Goal: Task Accomplishment & Management: Use online tool/utility

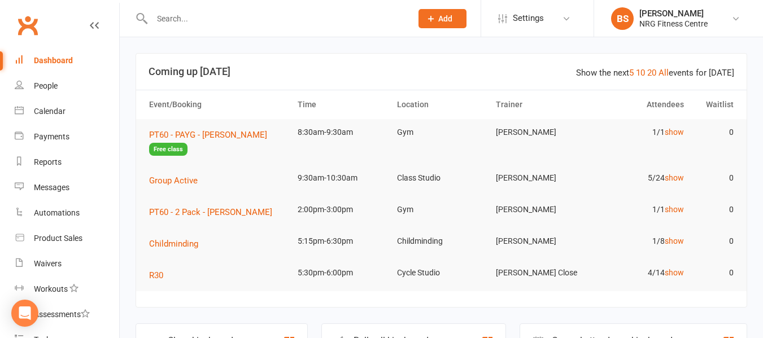
scroll to position [180, 0]
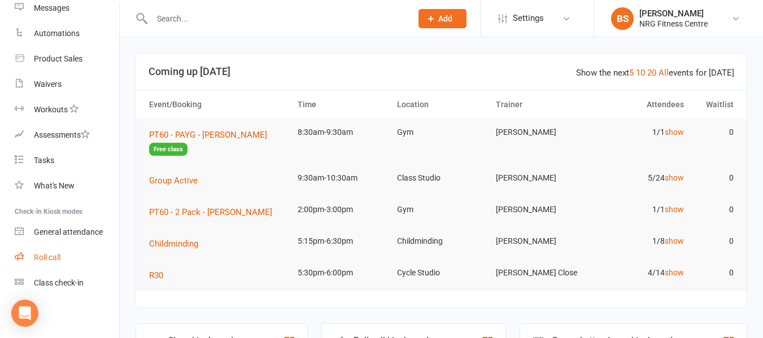
click at [60, 259] on div "Roll call" at bounding box center [47, 257] width 27 height 9
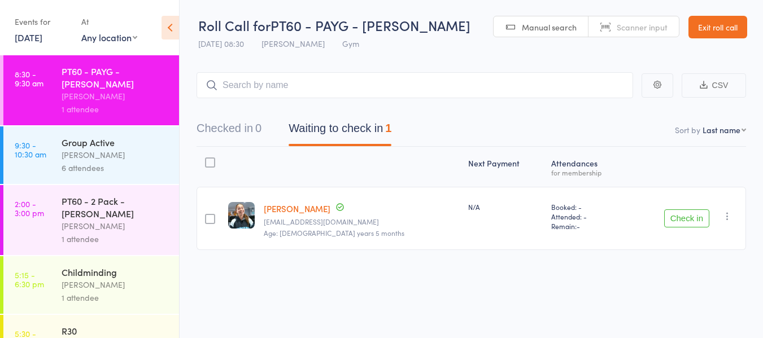
click at [684, 219] on button "Check in" at bounding box center [686, 219] width 45 height 18
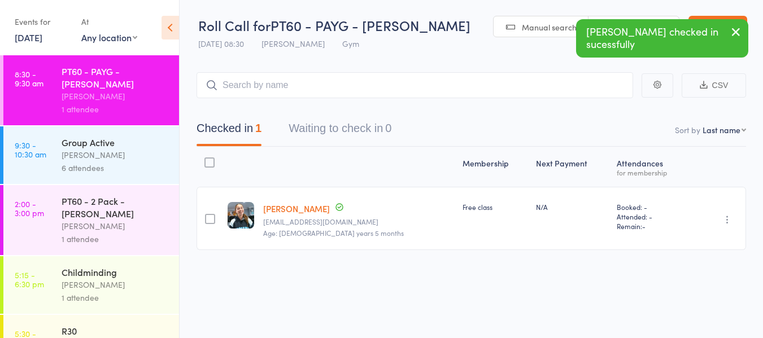
click at [111, 149] on div "[PERSON_NAME]" at bounding box center [116, 155] width 108 height 13
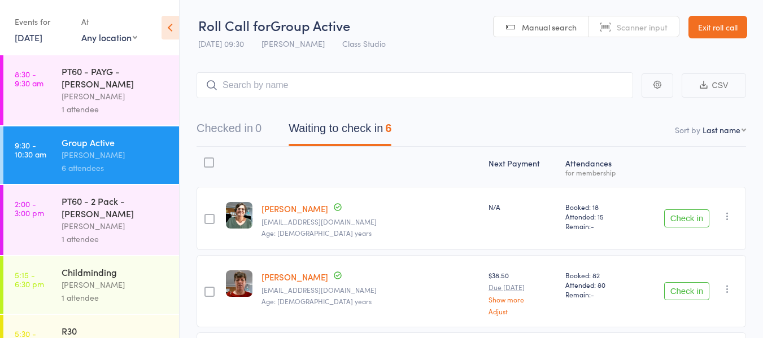
click at [718, 20] on link "Exit roll call" at bounding box center [718, 27] width 59 height 23
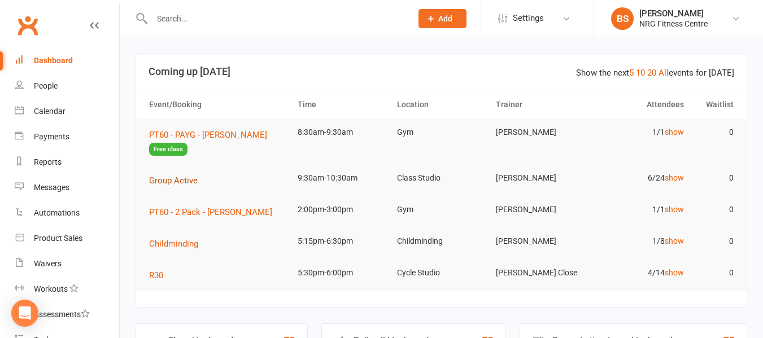
click at [188, 181] on span "Group Active" at bounding box center [173, 181] width 49 height 10
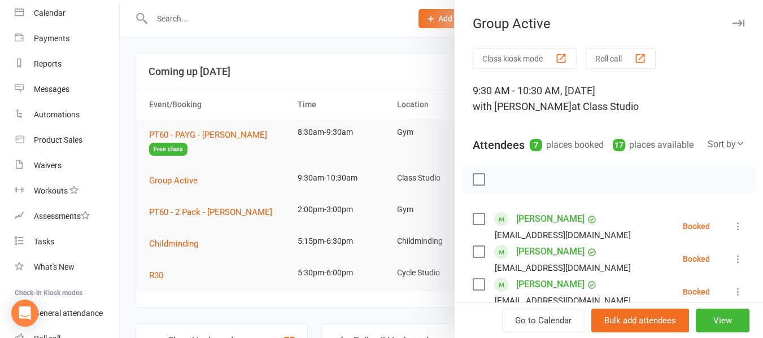
scroll to position [180, 0]
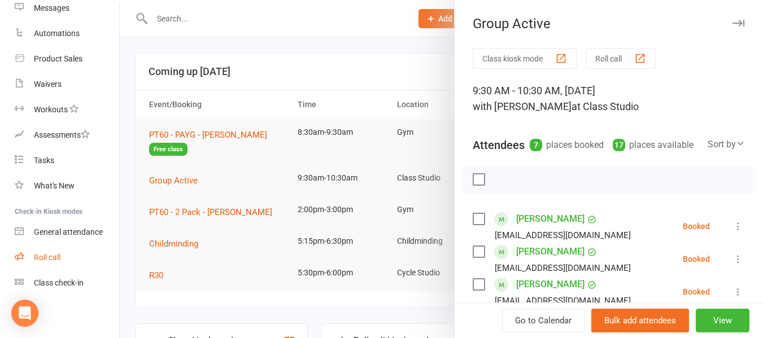
click at [40, 260] on div "Roll call" at bounding box center [47, 257] width 27 height 9
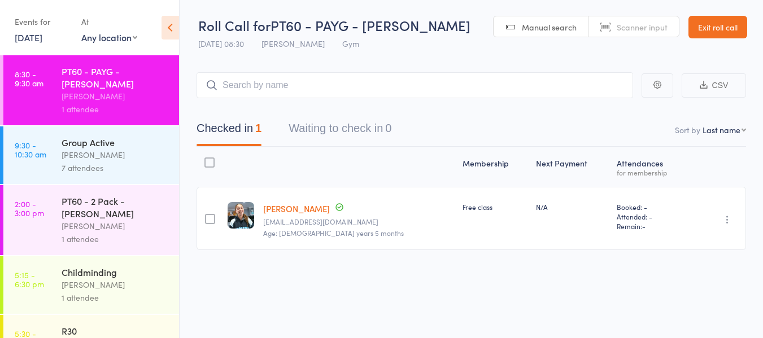
click at [81, 154] on div "[PERSON_NAME]" at bounding box center [116, 155] width 108 height 13
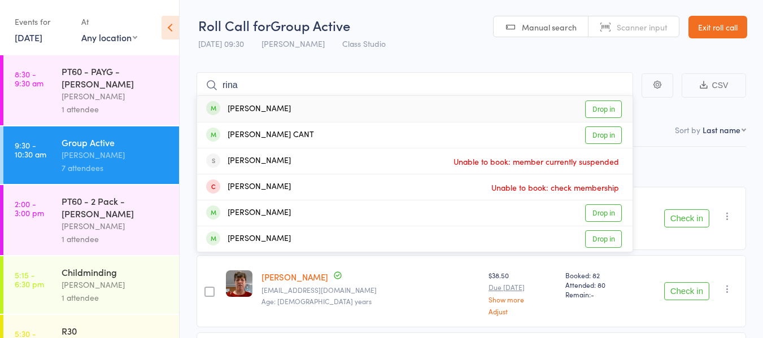
type input "rina"
click at [610, 110] on link "Drop in" at bounding box center [603, 110] width 37 height 18
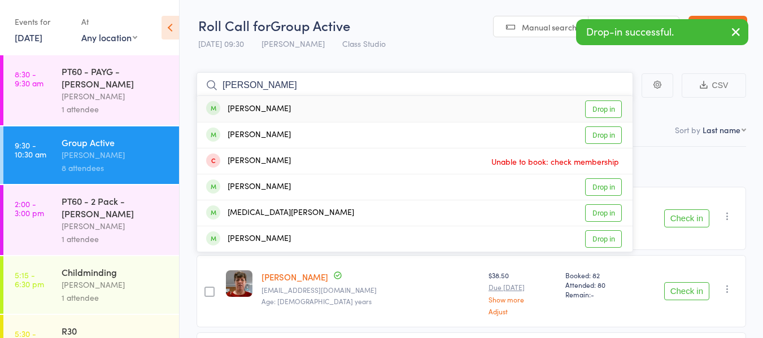
type input "rita"
click at [612, 111] on link "Drop in" at bounding box center [603, 110] width 37 height 18
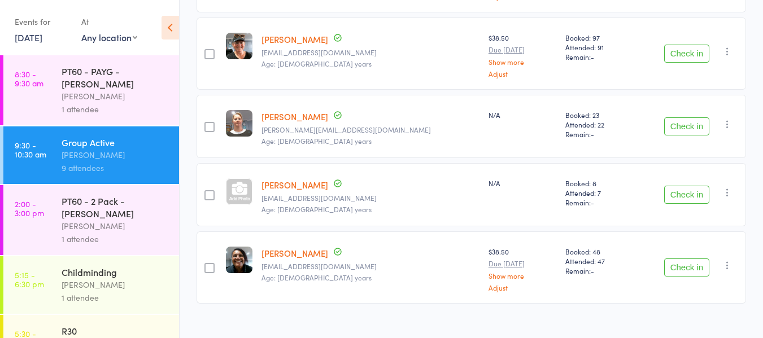
scroll to position [395, 0]
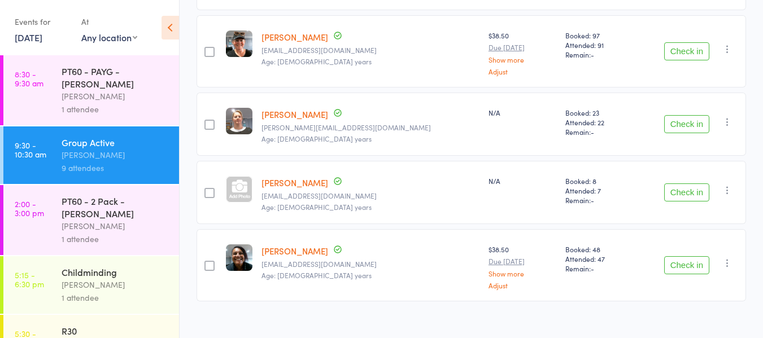
click at [675, 124] on button "Check in" at bounding box center [686, 124] width 45 height 18
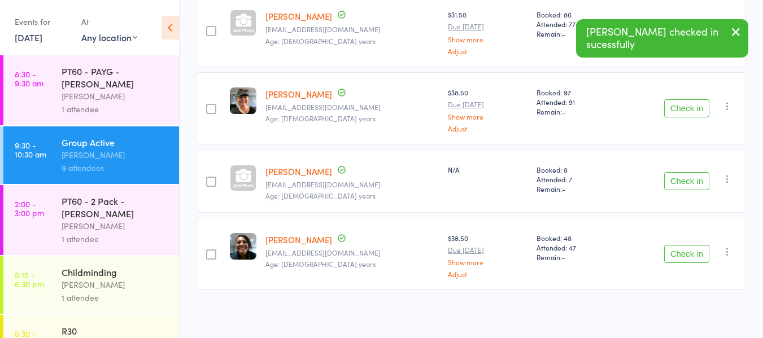
click at [699, 258] on button "Check in" at bounding box center [686, 254] width 45 height 18
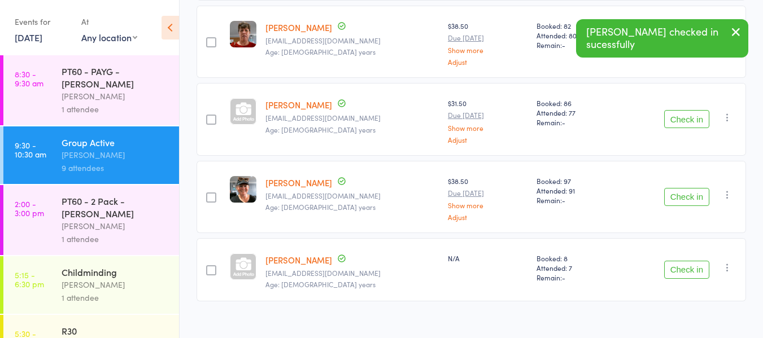
scroll to position [262, 0]
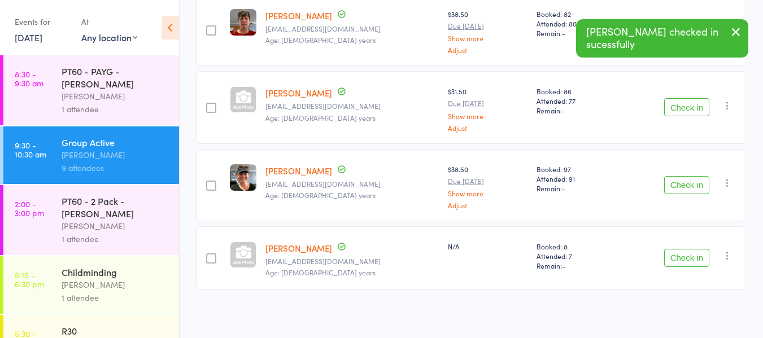
click at [692, 186] on button "Check in" at bounding box center [686, 185] width 45 height 18
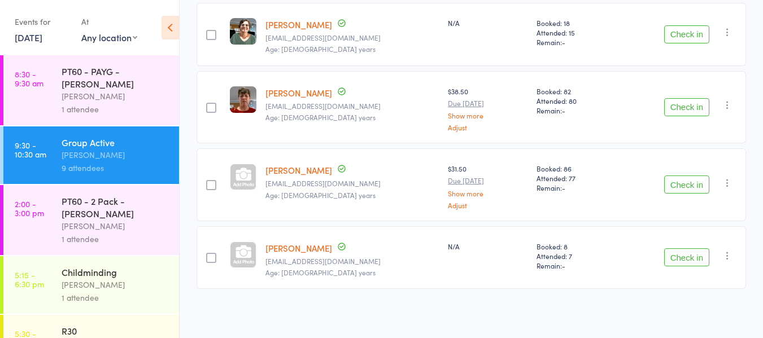
click at [702, 185] on button "Check in" at bounding box center [686, 185] width 45 height 18
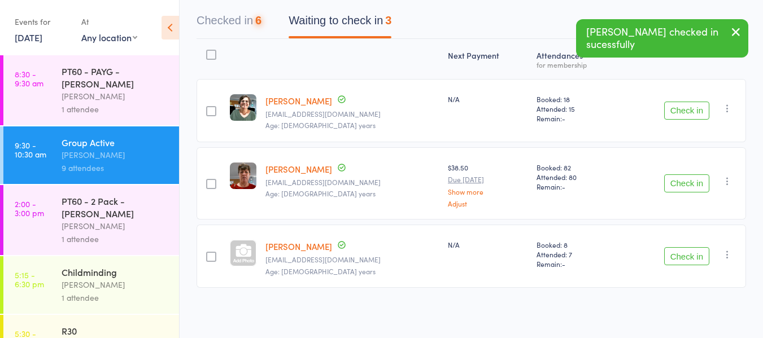
scroll to position [107, 0]
click at [689, 260] on button "Check in" at bounding box center [686, 257] width 45 height 18
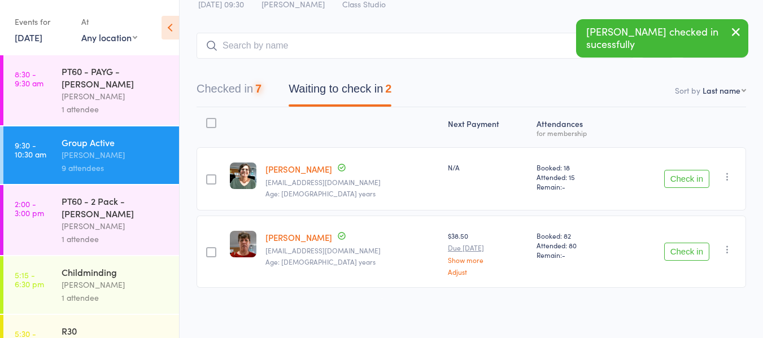
scroll to position [39, 0]
click at [686, 251] on button "Check in" at bounding box center [686, 253] width 45 height 18
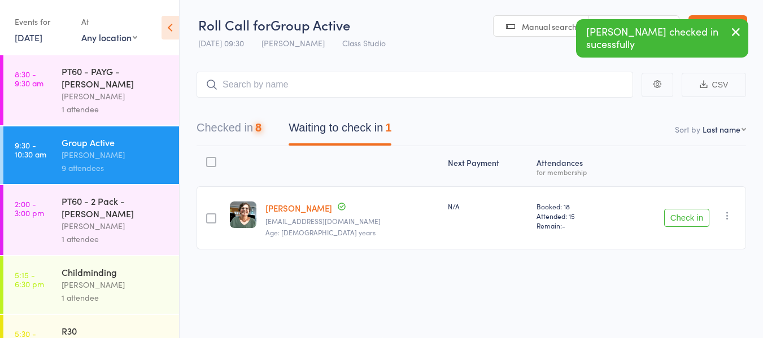
scroll to position [1, 0]
